Goal: Feedback & Contribution: Leave review/rating

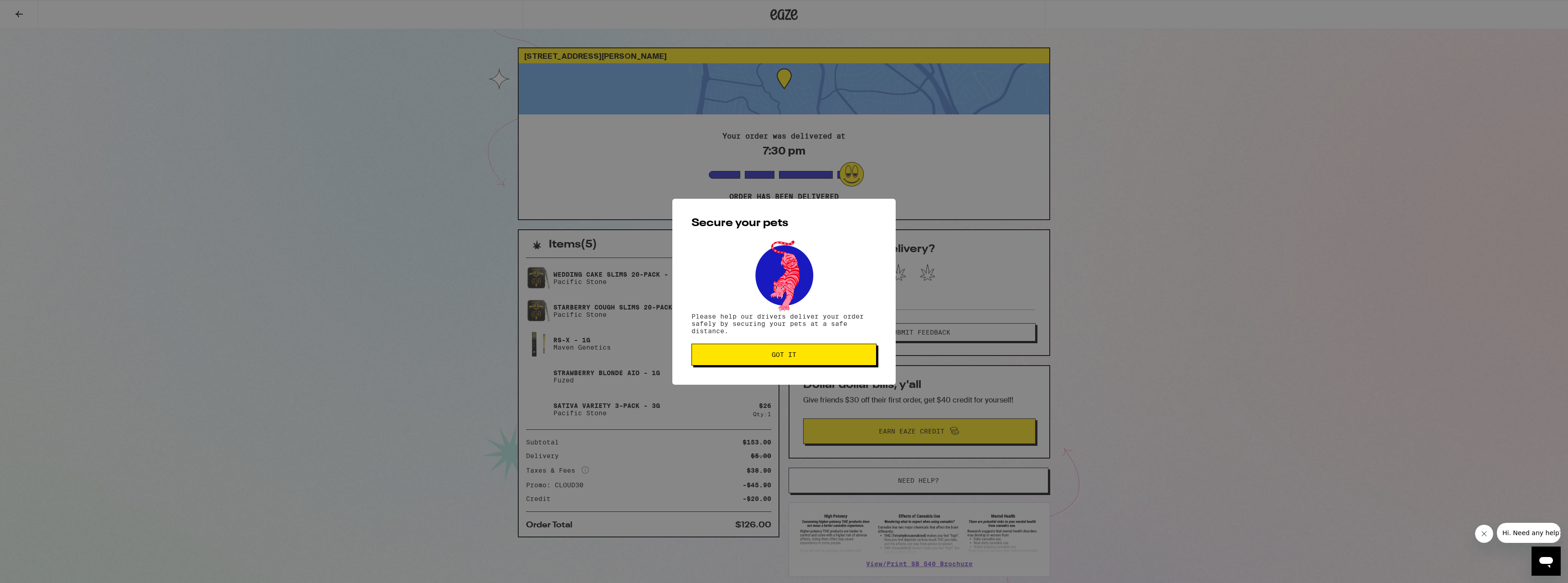
click at [754, 361] on button "Got it" at bounding box center [784, 354] width 185 height 22
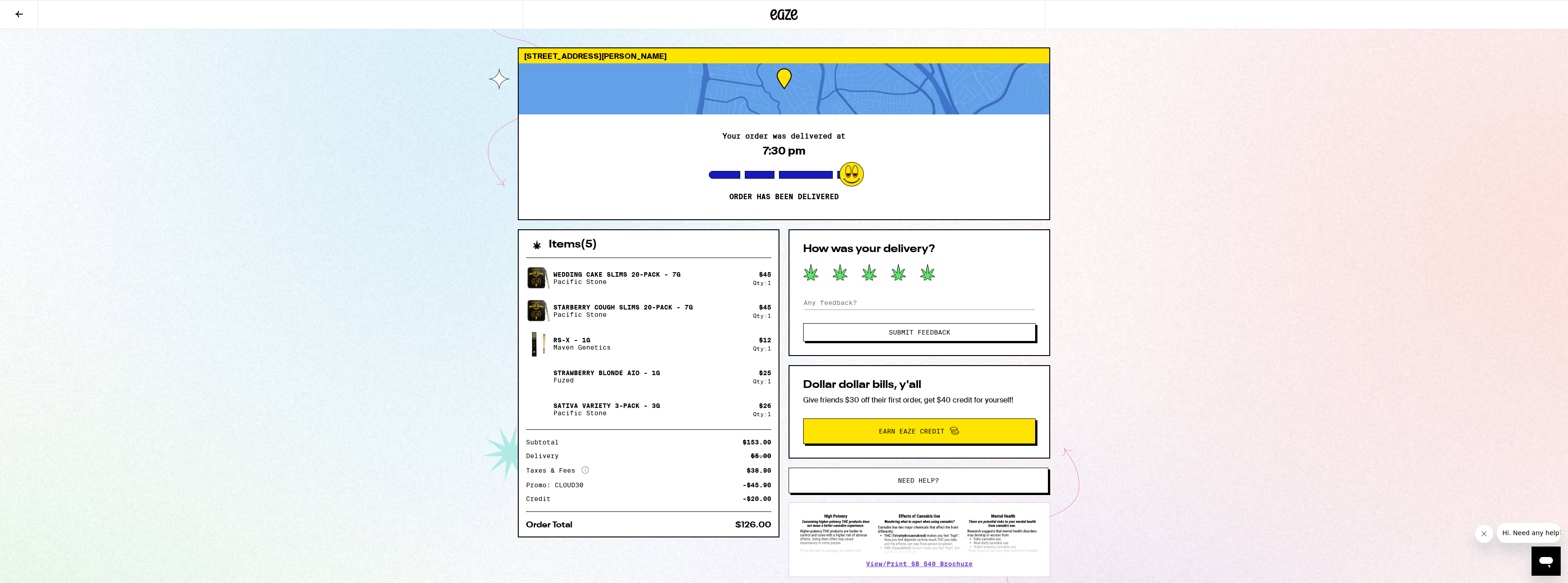
click at [926, 275] on icon at bounding box center [927, 272] width 15 height 16
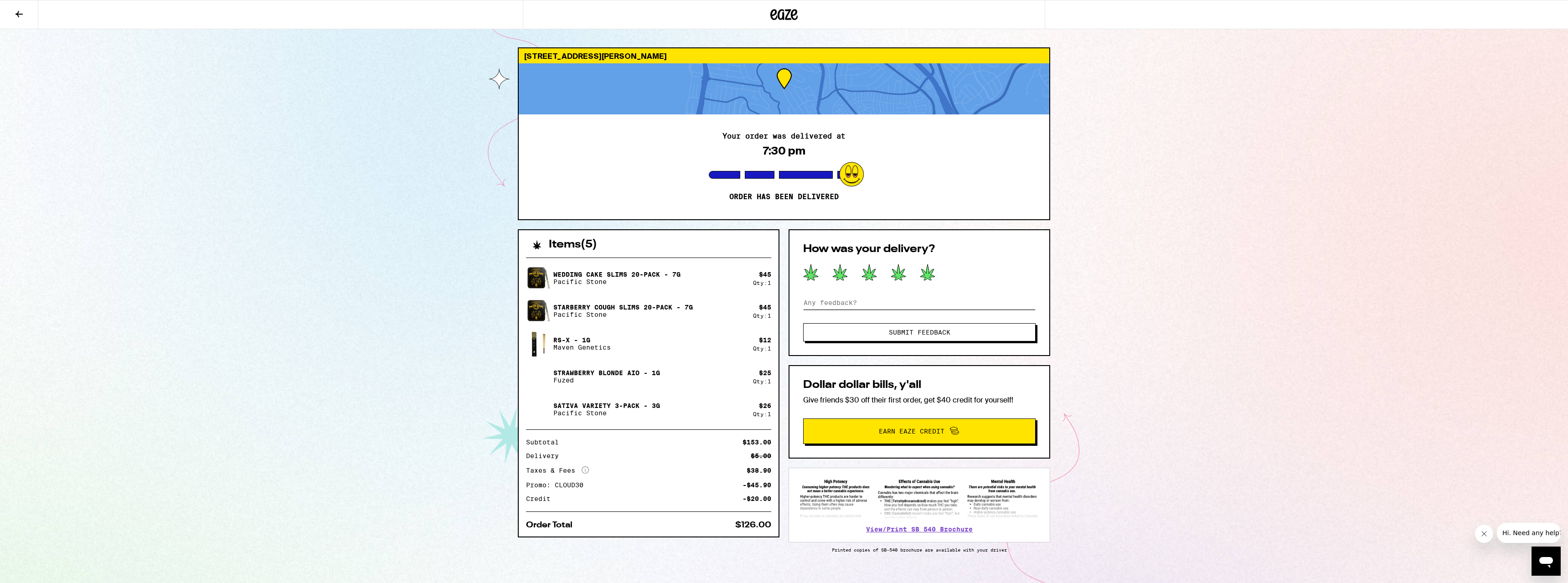
click at [943, 304] on input at bounding box center [920, 303] width 232 height 14
type input "Awesome service!"
click at [956, 330] on span "Submit Feedback" at bounding box center [919, 332] width 159 height 6
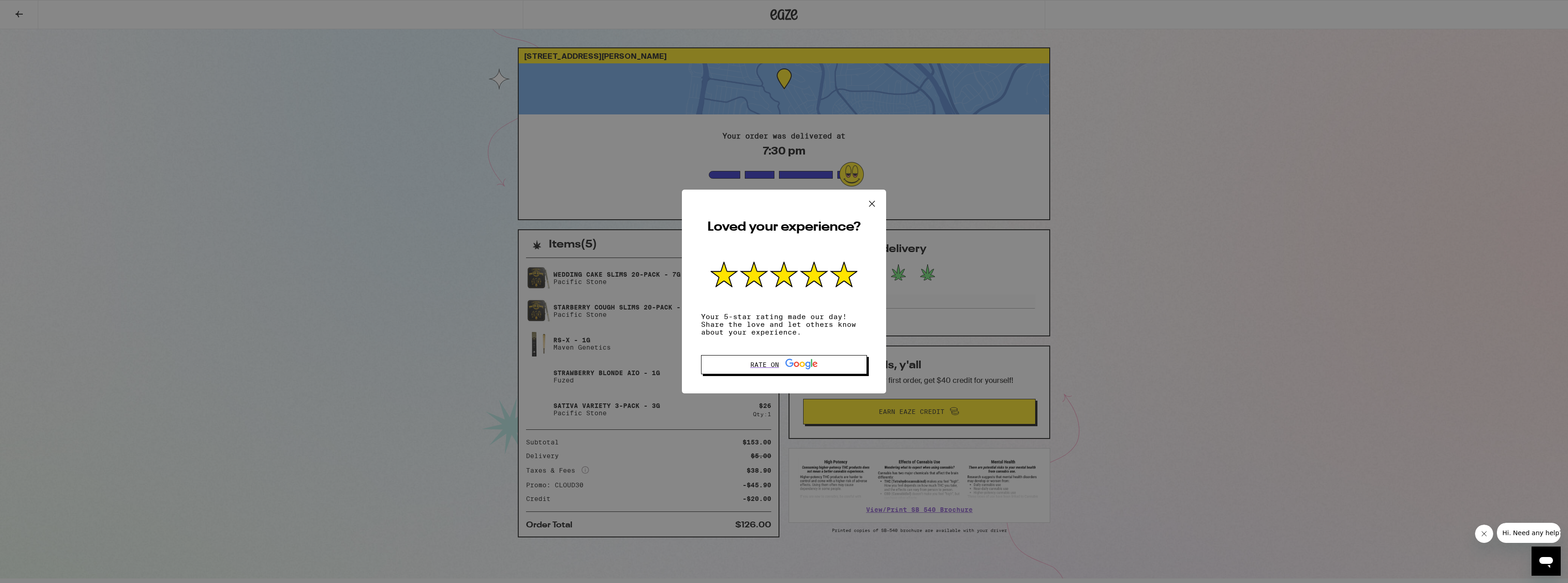
click at [871, 205] on icon at bounding box center [872, 204] width 14 height 14
